Goal: Find specific page/section: Find specific page/section

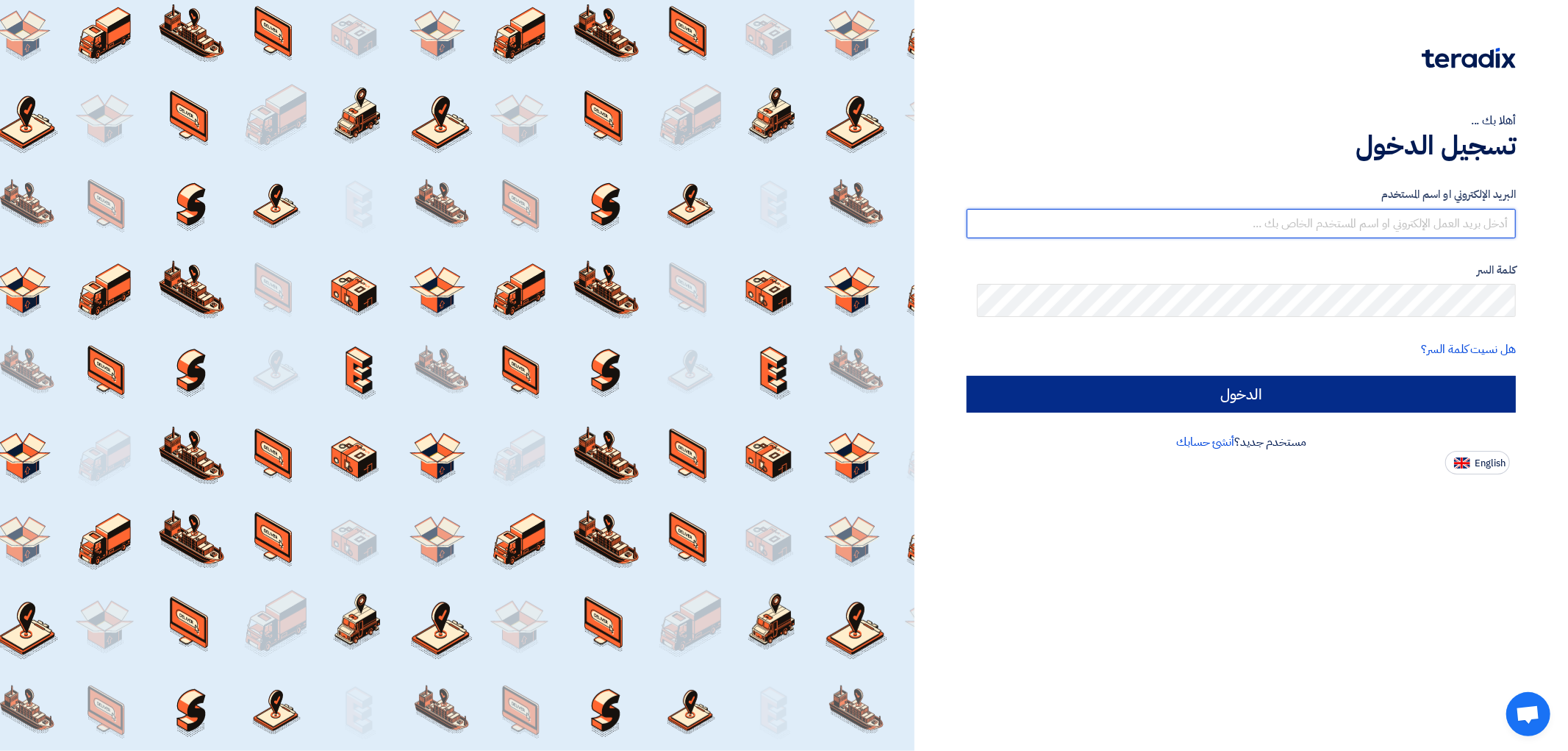
type input "[EMAIL_ADDRESS][DOMAIN_NAME]"
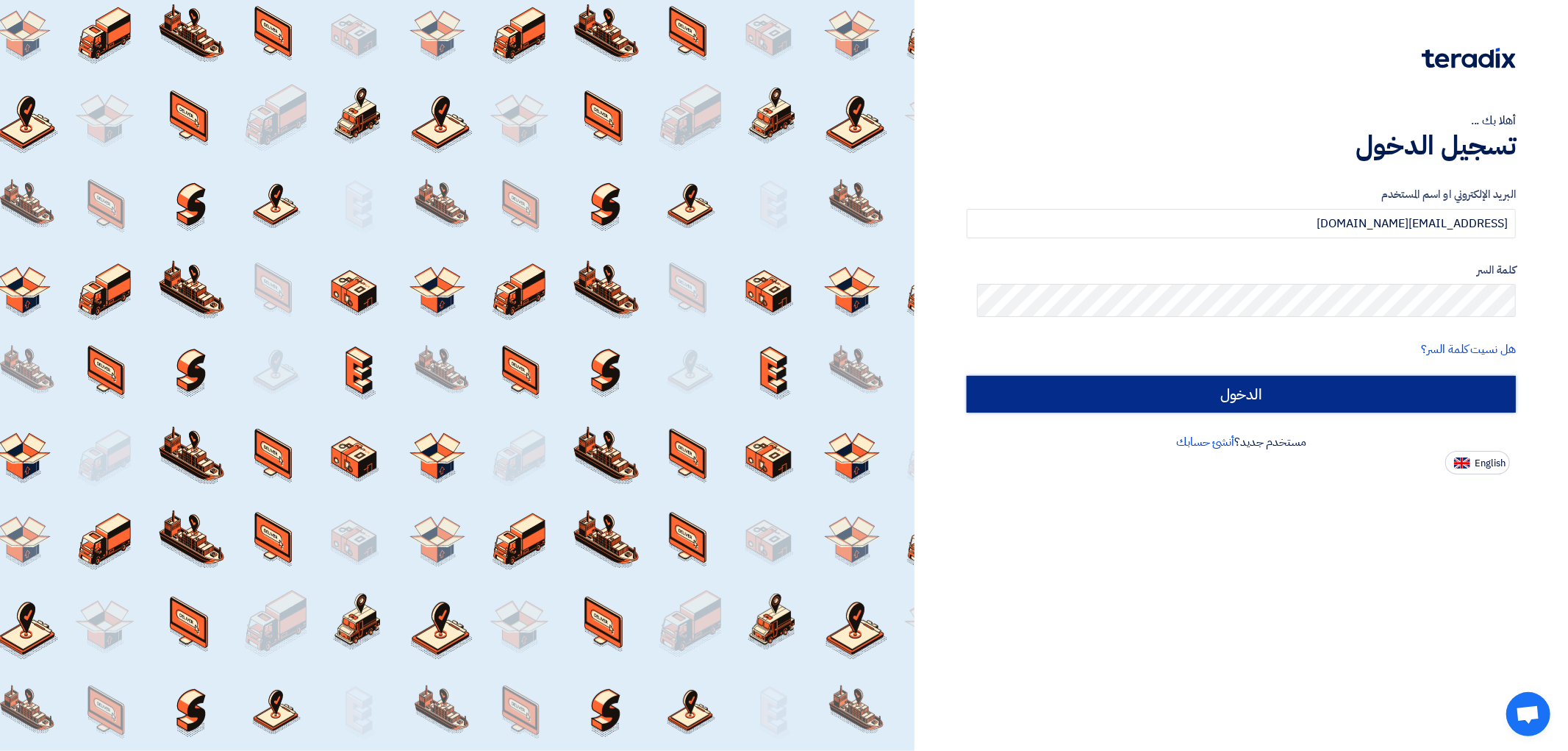
click at [1347, 413] on input "الدخول" at bounding box center [1241, 394] width 549 height 37
type input "Sign in"
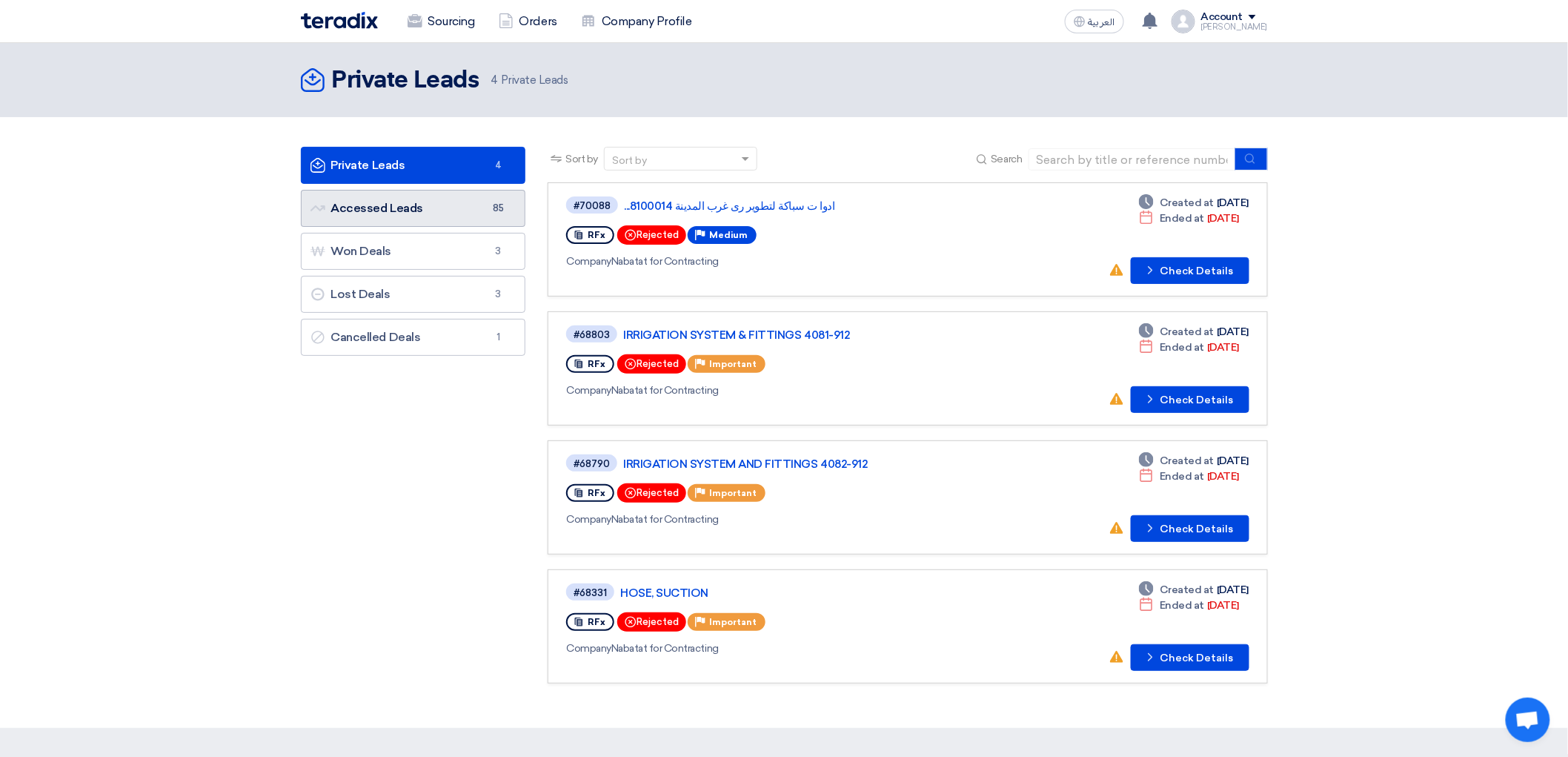
click at [333, 227] on link "Accessed Leads Accessed Leads 85" at bounding box center [413, 208] width 225 height 37
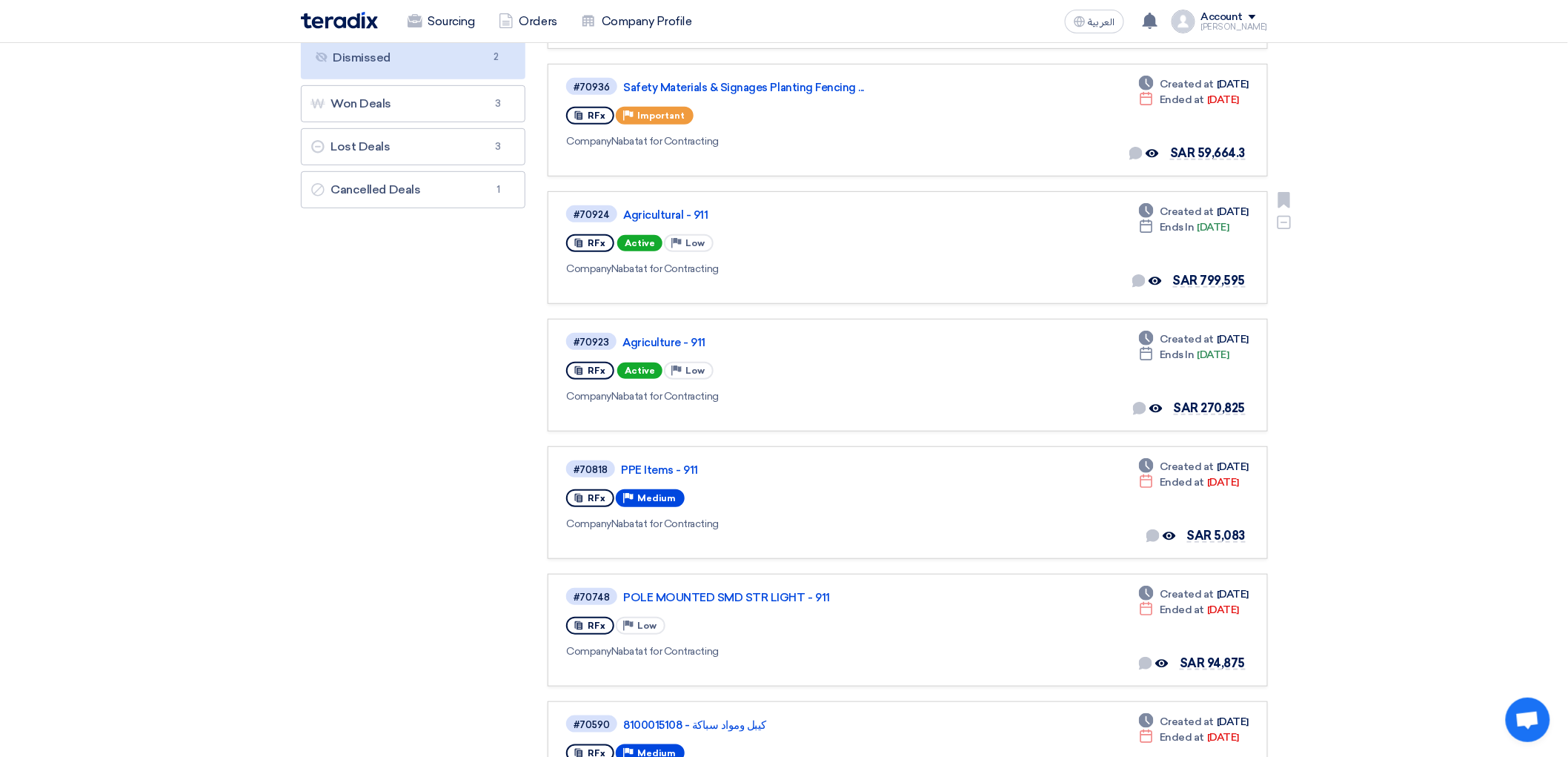
scroll to position [247, 0]
click at [677, 348] on link "Agriculture - 911" at bounding box center [808, 341] width 371 height 14
